Goal: Information Seeking & Learning: Learn about a topic

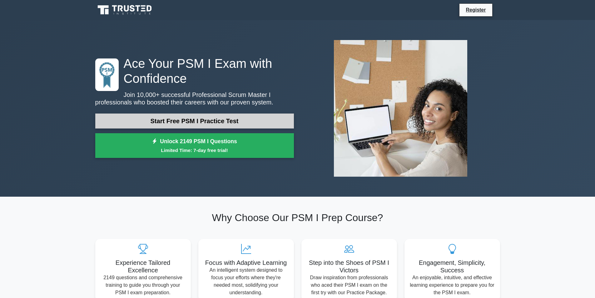
click at [203, 120] on link "Start Free PSM I Practice Test" at bounding box center [194, 120] width 199 height 15
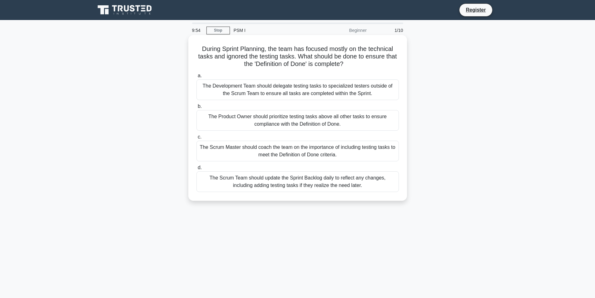
click at [228, 102] on div "a. The Development Team should delegate testing tasks to specialized testers ou…" at bounding box center [298, 132] width 210 height 123
click at [221, 86] on div "The Development Team should delegate testing tasks to specialized testers outsi…" at bounding box center [298, 89] width 203 height 21
click at [197, 78] on input "a. The Development Team should delegate testing tasks to specialized testers ou…" at bounding box center [197, 76] width 0 height 4
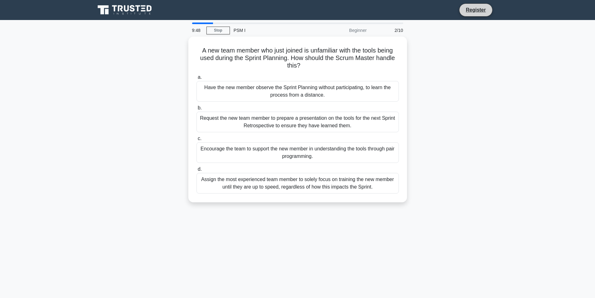
click at [460, 9] on li "Register" at bounding box center [475, 9] width 33 height 13
click at [466, 13] on link "Register" at bounding box center [476, 10] width 28 height 8
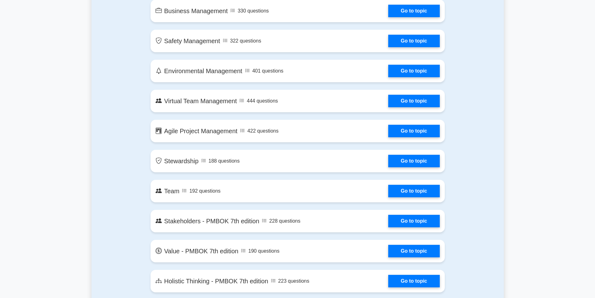
scroll to position [1094, 0]
